Goal: Check status: Check status

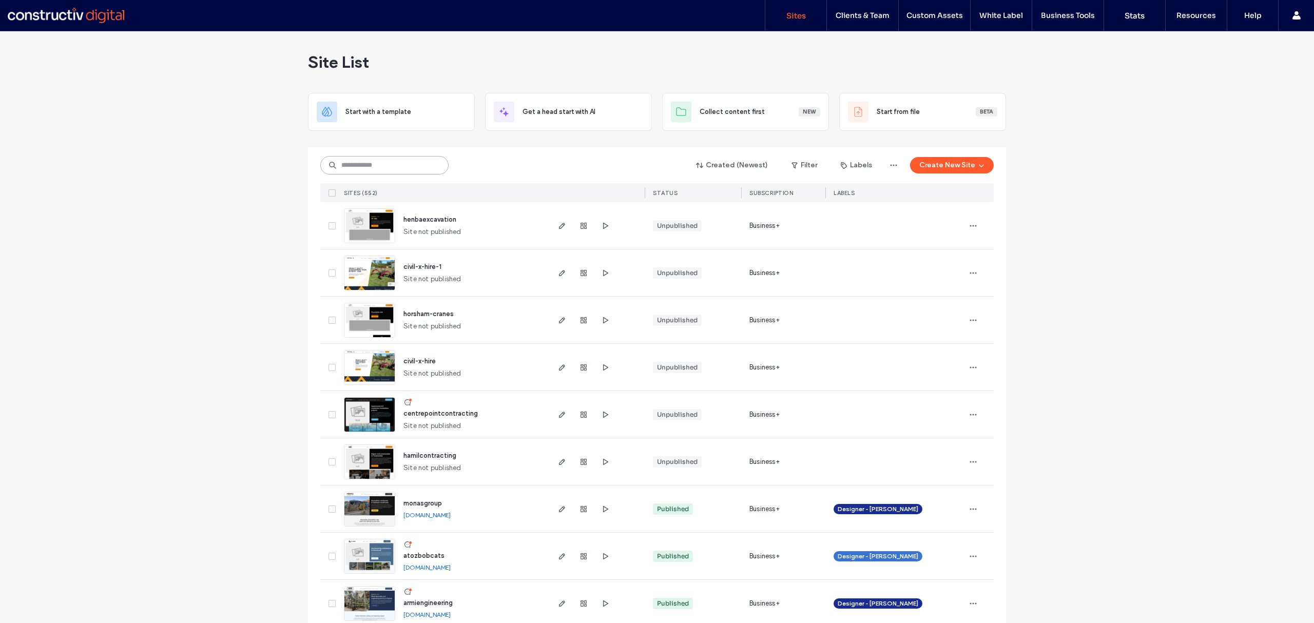
click at [372, 161] on input at bounding box center [384, 165] width 128 height 18
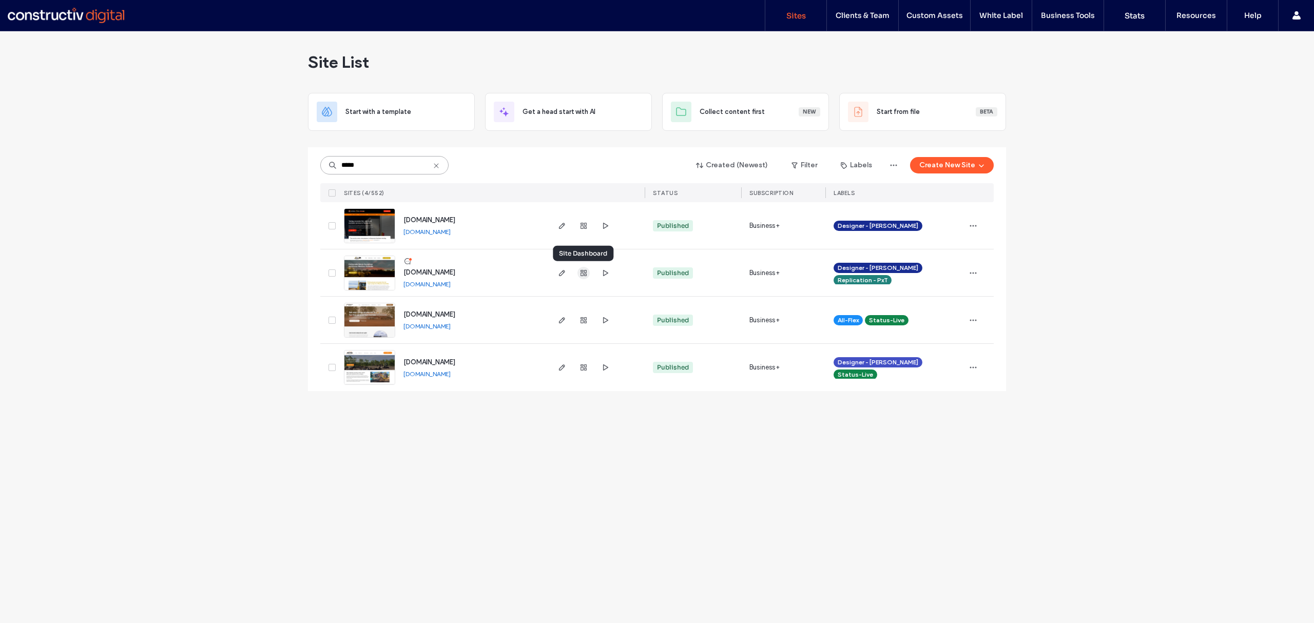
type input "*****"
click at [586, 270] on use "button" at bounding box center [584, 273] width 6 height 6
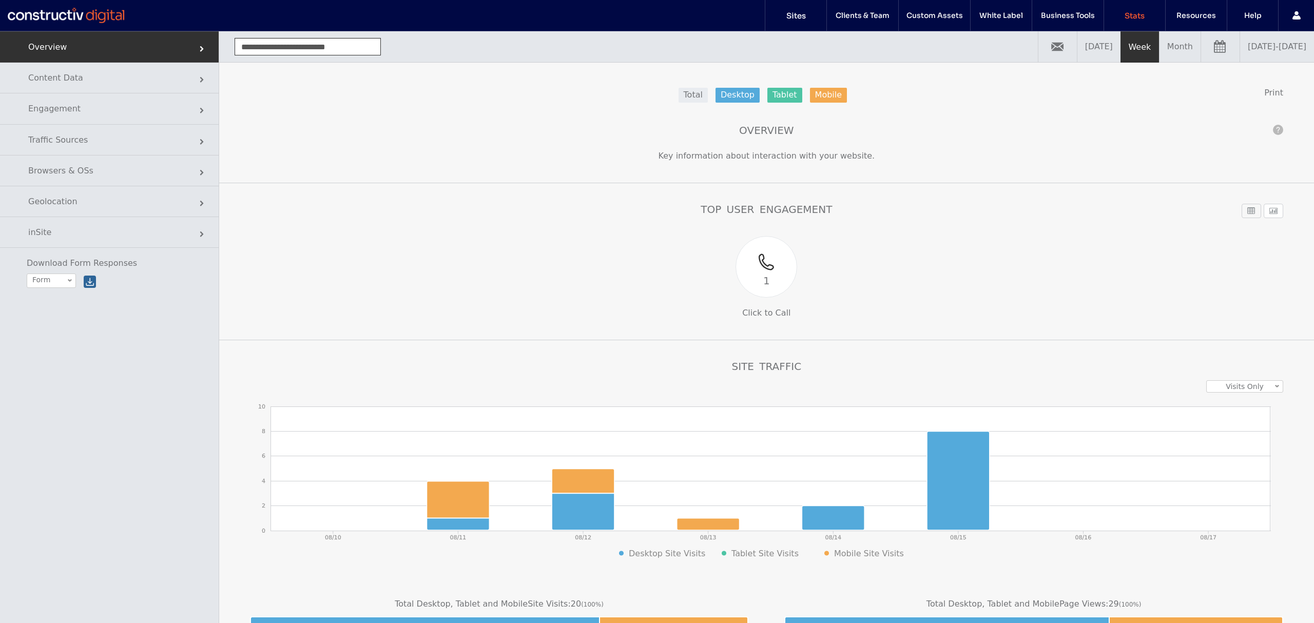
click at [1259, 51] on link "08/10/2025 - 08/17/2025" at bounding box center [1277, 46] width 74 height 31
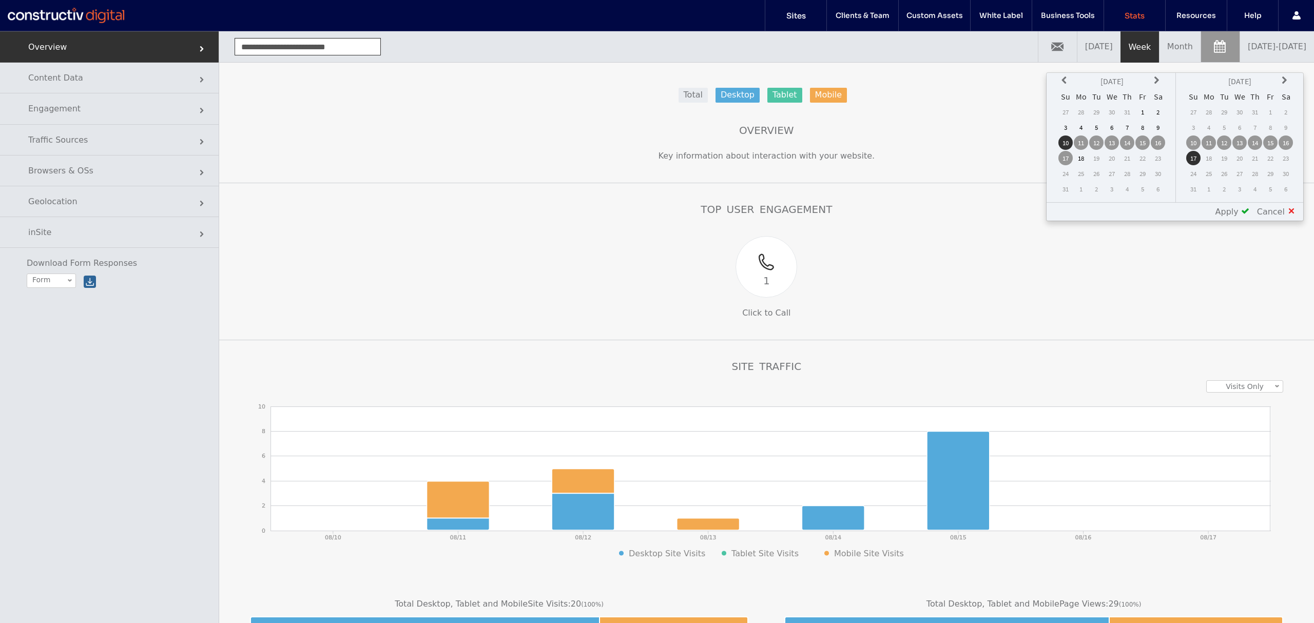
click at [1067, 79] on icon at bounding box center [1066, 80] width 8 height 8
click at [1126, 112] on td "1" at bounding box center [1127, 112] width 14 height 14
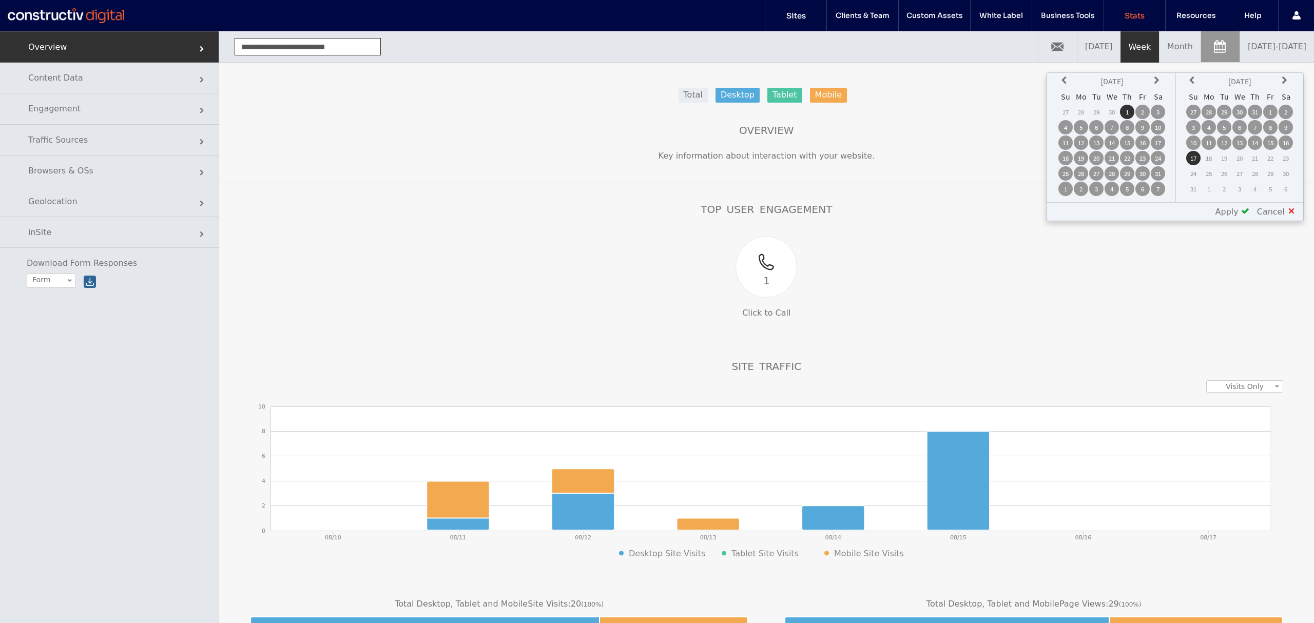
click at [1255, 111] on td "31" at bounding box center [1255, 112] width 14 height 14
click at [1246, 213] on span at bounding box center [1245, 211] width 8 height 8
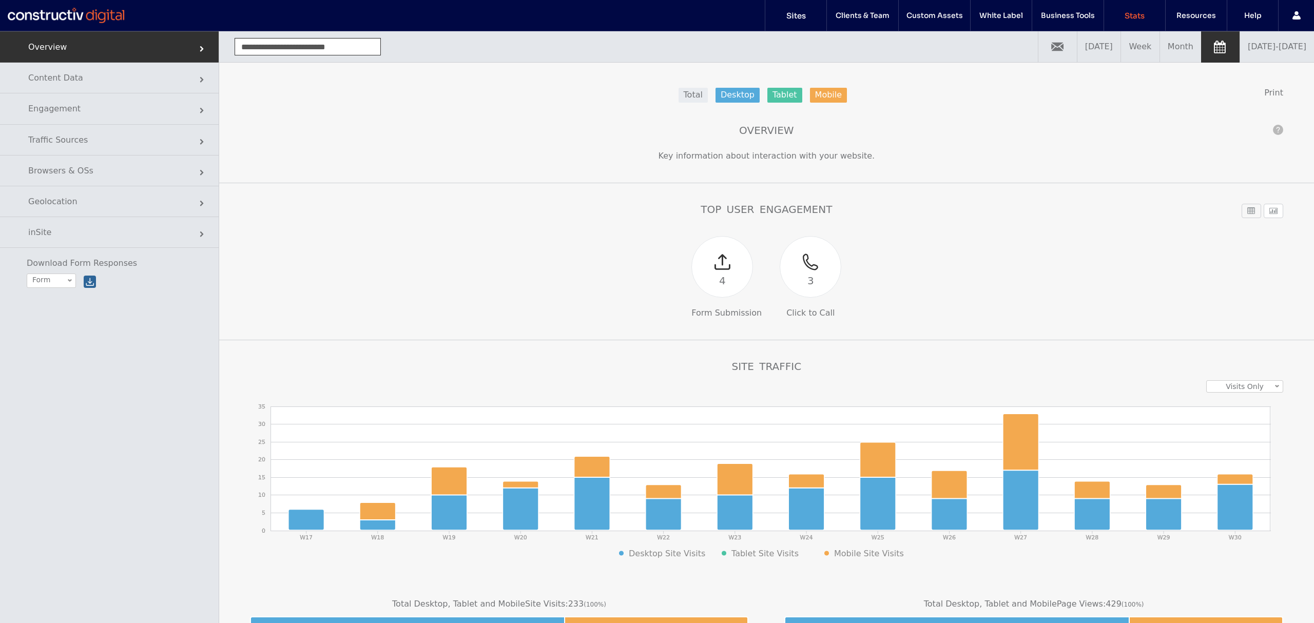
click at [1251, 51] on link "05/01/2025 - 07/31/2025" at bounding box center [1277, 46] width 74 height 31
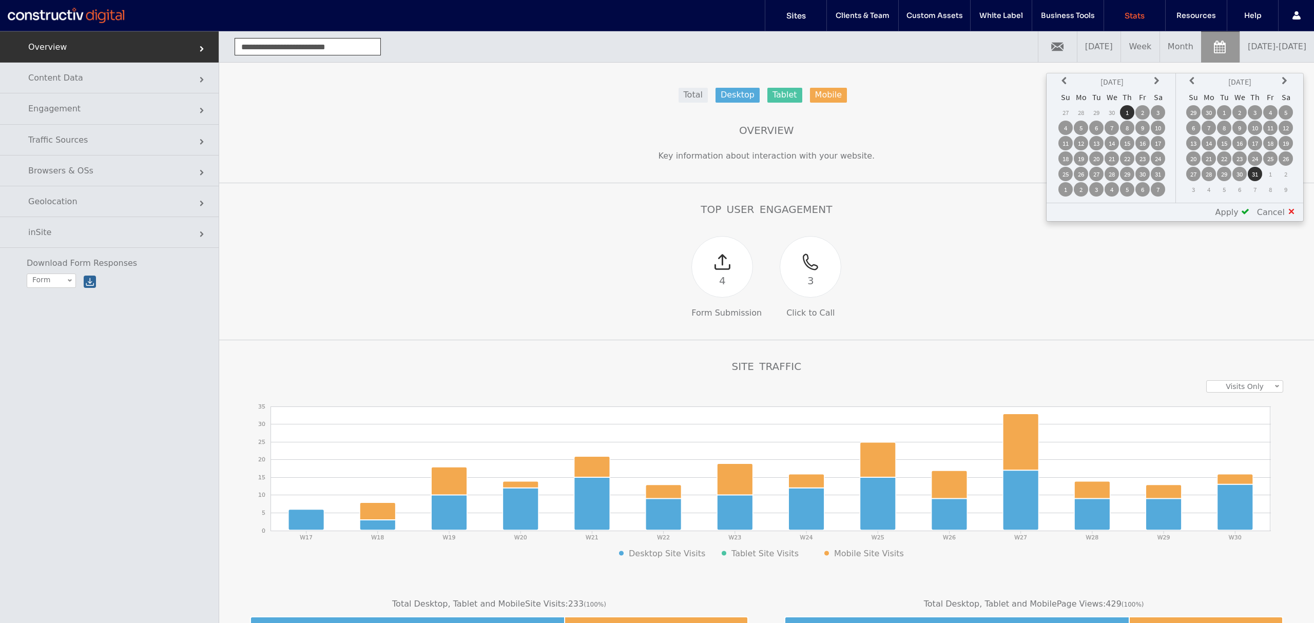
click at [1068, 81] on icon at bounding box center [1066, 81] width 8 height 8
click at [1161, 110] on td "1" at bounding box center [1158, 112] width 14 height 14
click at [1193, 81] on icon at bounding box center [1193, 81] width 8 height 8
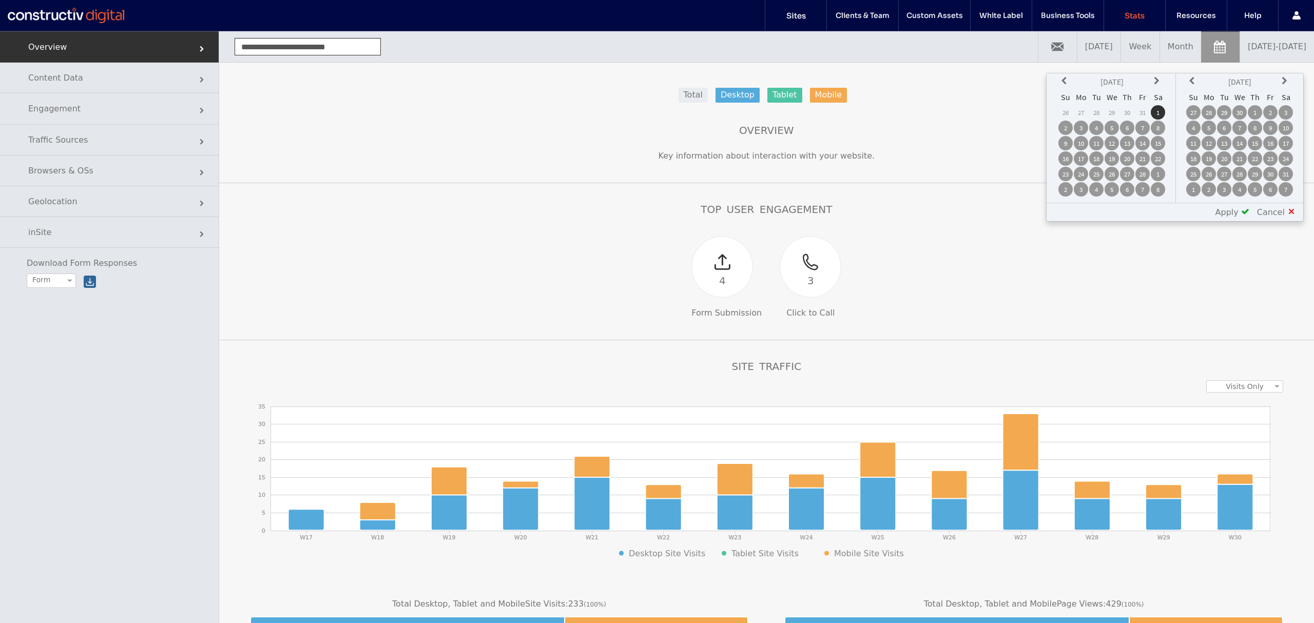
click at [1193, 81] on icon at bounding box center [1193, 81] width 8 height 8
click at [1239, 172] on td "30" at bounding box center [1239, 174] width 14 height 14
click at [1245, 213] on span at bounding box center [1245, 211] width 8 height 8
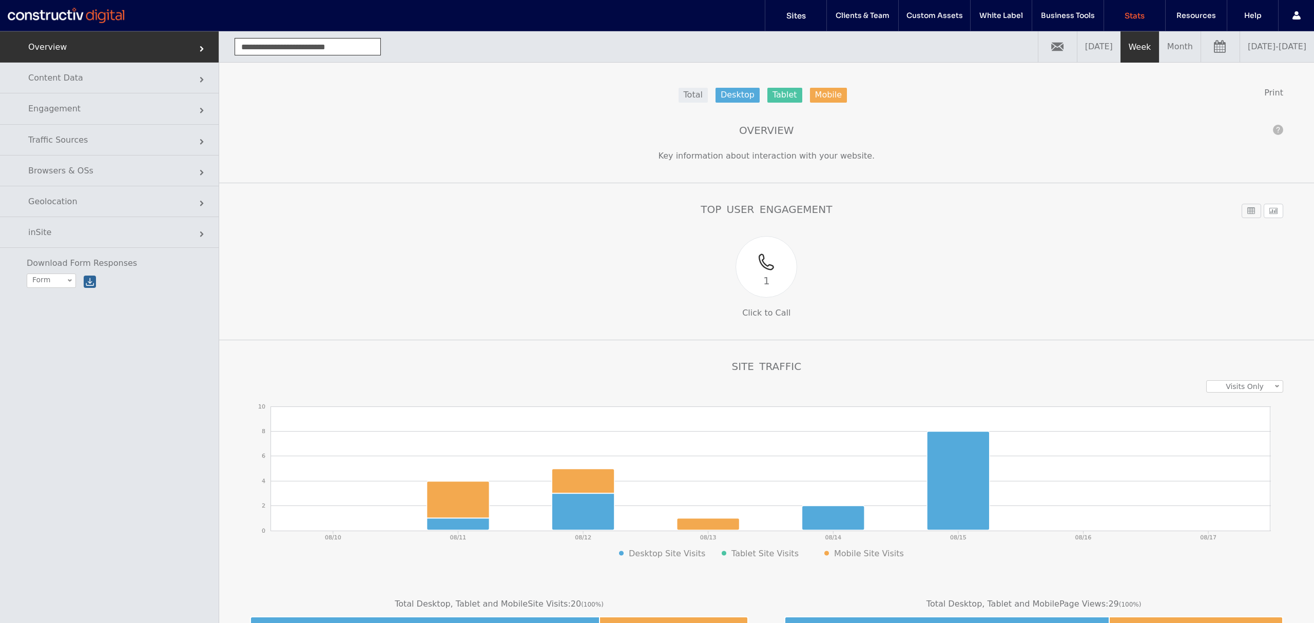
click at [1249, 46] on link "08/10/2025 - 08/17/2025" at bounding box center [1277, 46] width 74 height 31
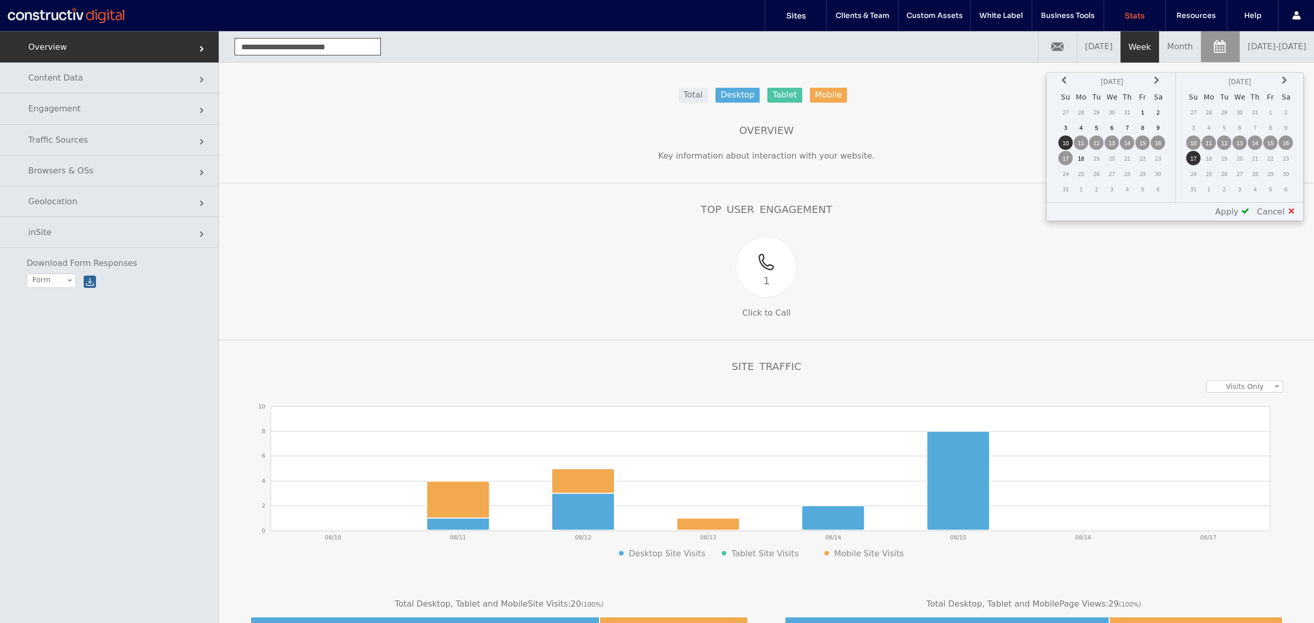
click at [1070, 81] on icon at bounding box center [1066, 80] width 8 height 8
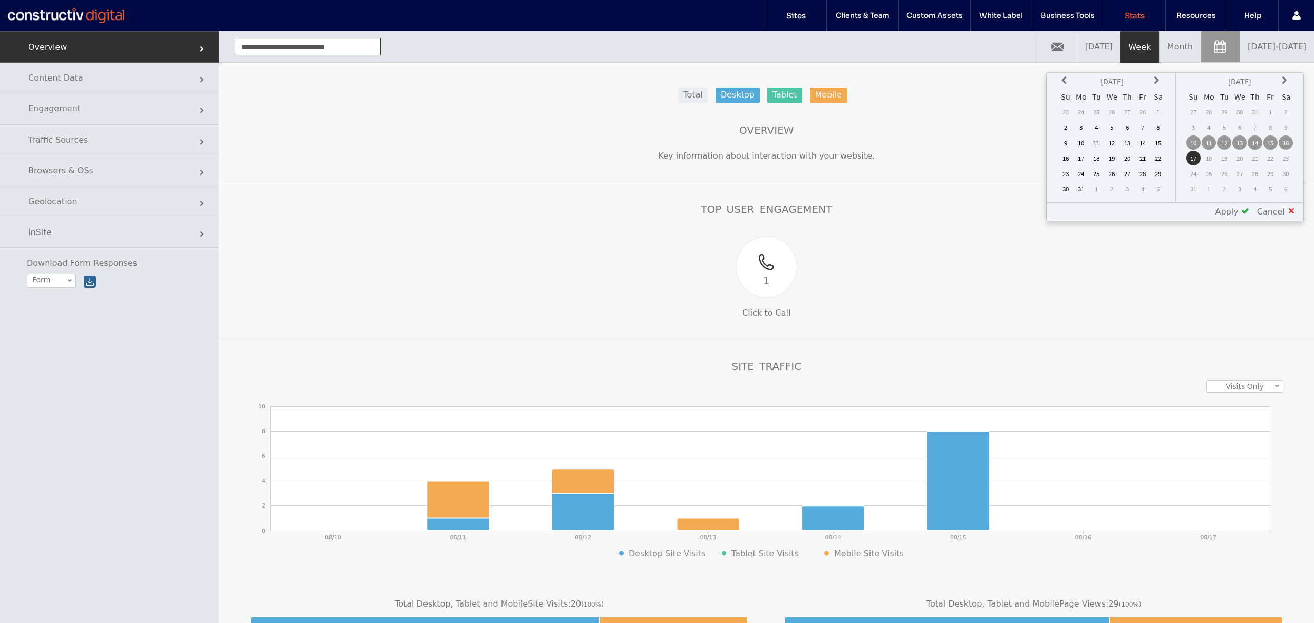
click at [1070, 81] on icon at bounding box center [1066, 80] width 8 height 8
click at [1158, 109] on td "1" at bounding box center [1158, 112] width 14 height 14
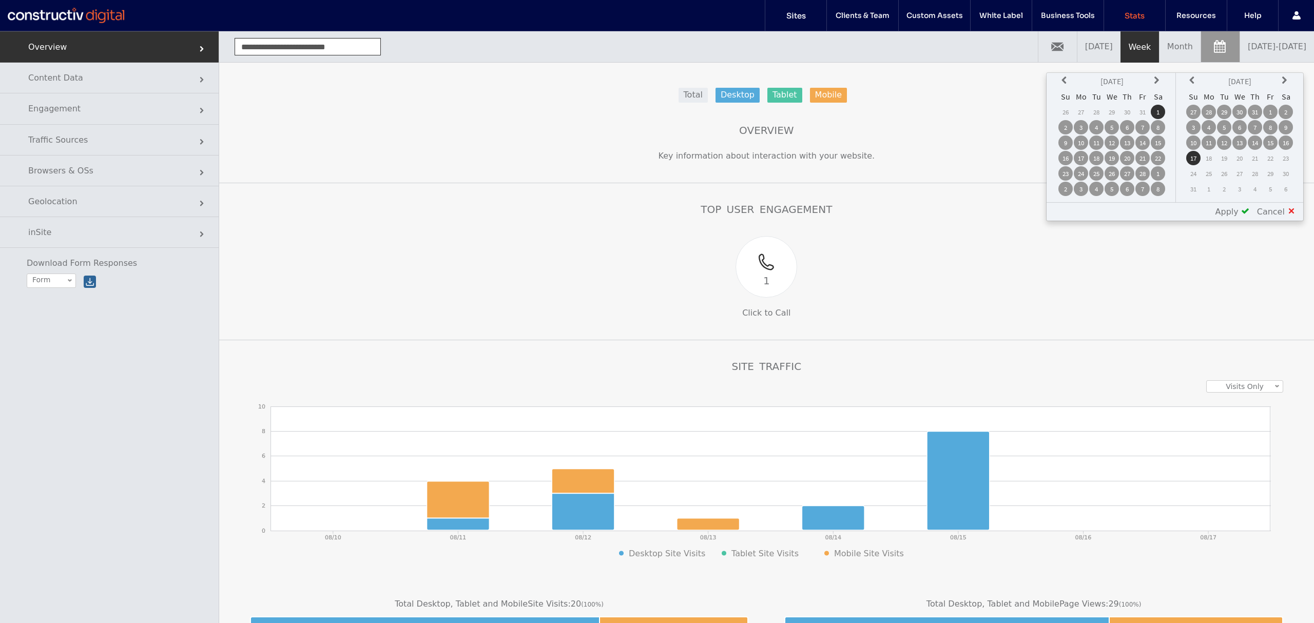
click at [1196, 79] on icon at bounding box center [1193, 80] width 8 height 8
click at [1242, 169] on td "30" at bounding box center [1239, 173] width 14 height 14
click at [1239, 215] on span "Apply" at bounding box center [1227, 212] width 23 height 10
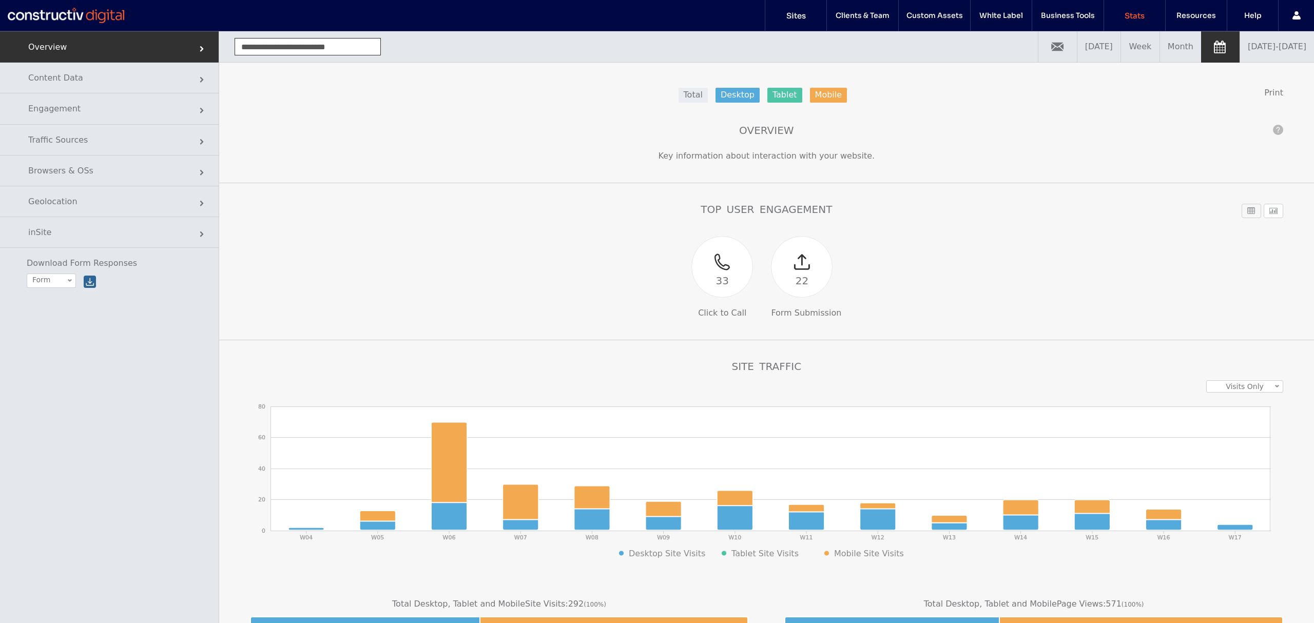
click at [1243, 56] on link "02/01/2025 - 04/30/2025" at bounding box center [1277, 46] width 74 height 31
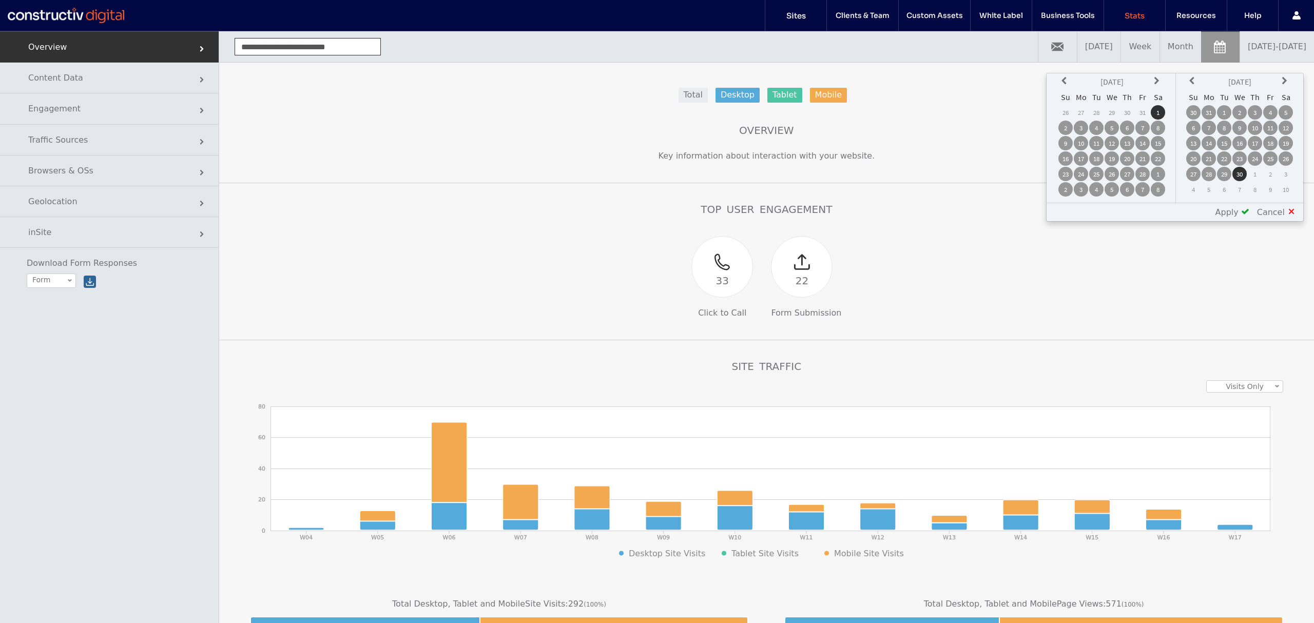
click at [1285, 83] on icon at bounding box center [1286, 81] width 8 height 8
click at [1259, 167] on td "31" at bounding box center [1255, 174] width 14 height 14
click at [1239, 216] on span "Apply" at bounding box center [1227, 212] width 23 height 10
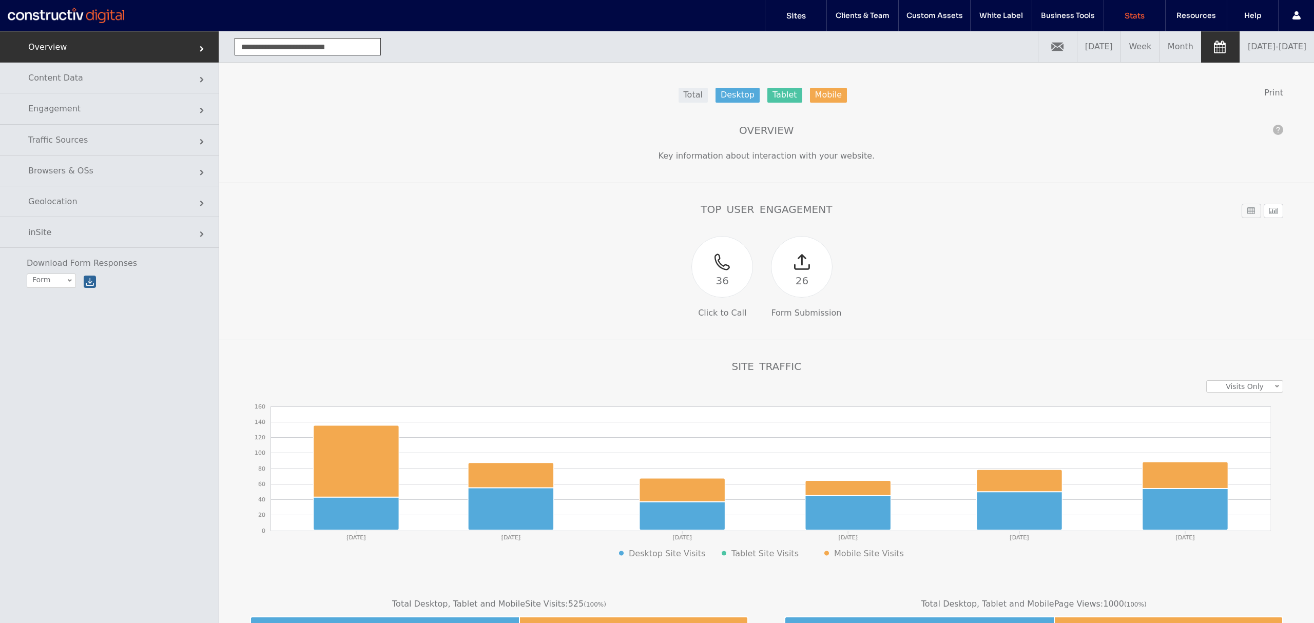
click div "36 Click to Call 26 Form Submission"
